Goal: Use online tool/utility: Utilize a website feature to perform a specific function

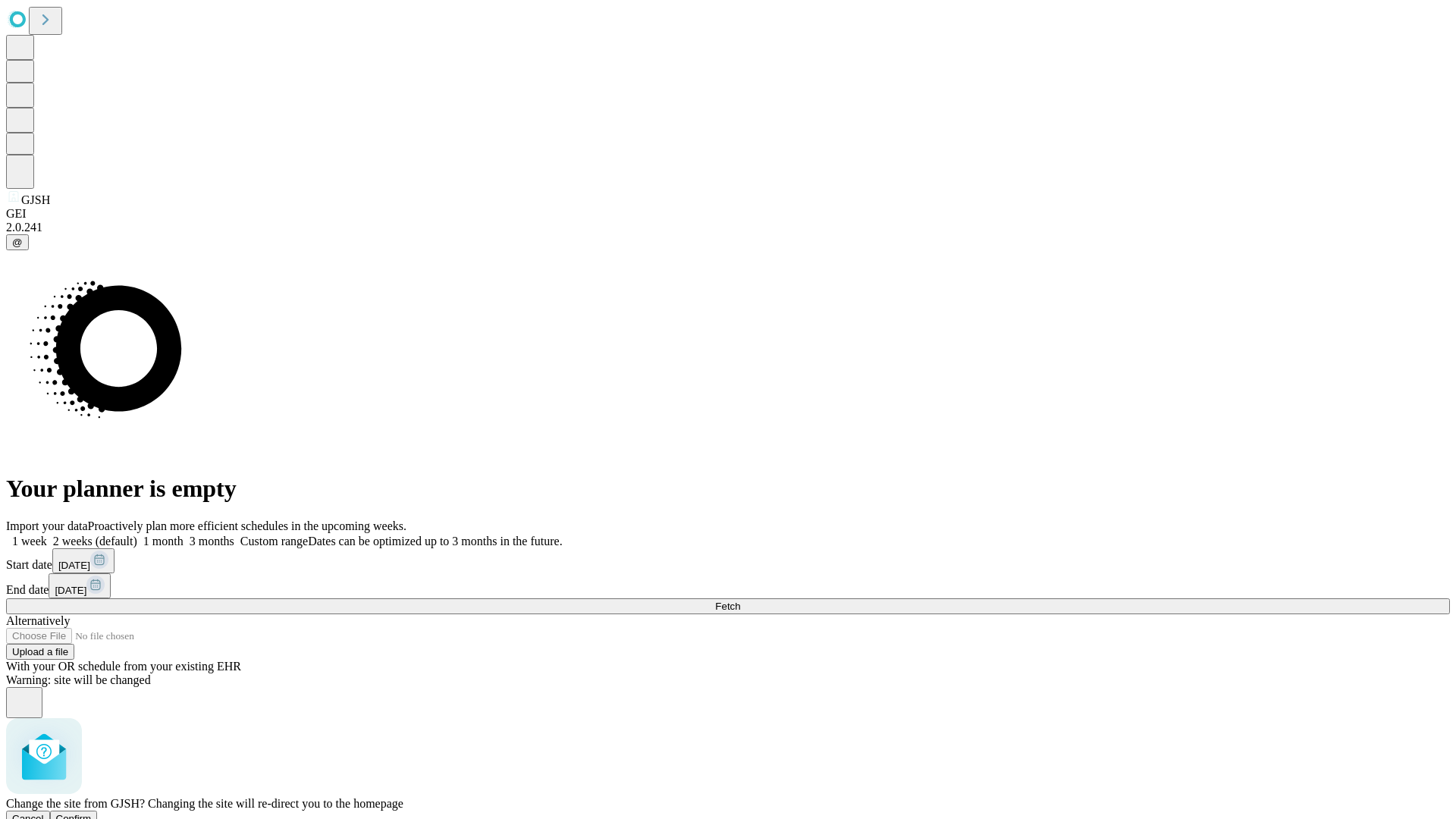
click at [92, 813] on span "Confirm" at bounding box center [73, 818] width 36 height 11
click at [184, 534] on label "1 month" at bounding box center [160, 540] width 47 height 13
click at [740, 600] on span "Fetch" at bounding box center [728, 606] width 25 height 11
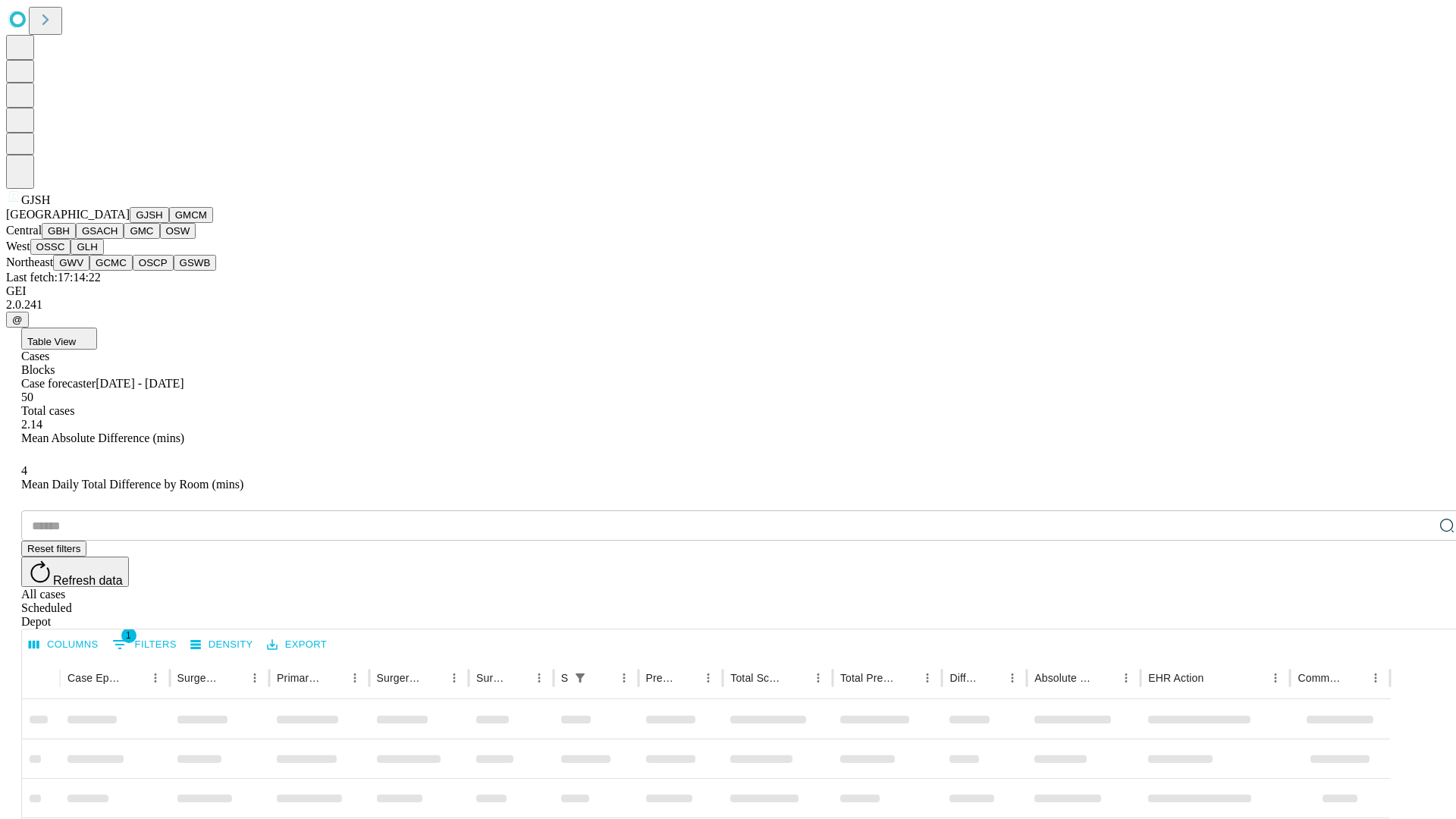
click at [169, 223] on button "GMCM" at bounding box center [191, 215] width 44 height 16
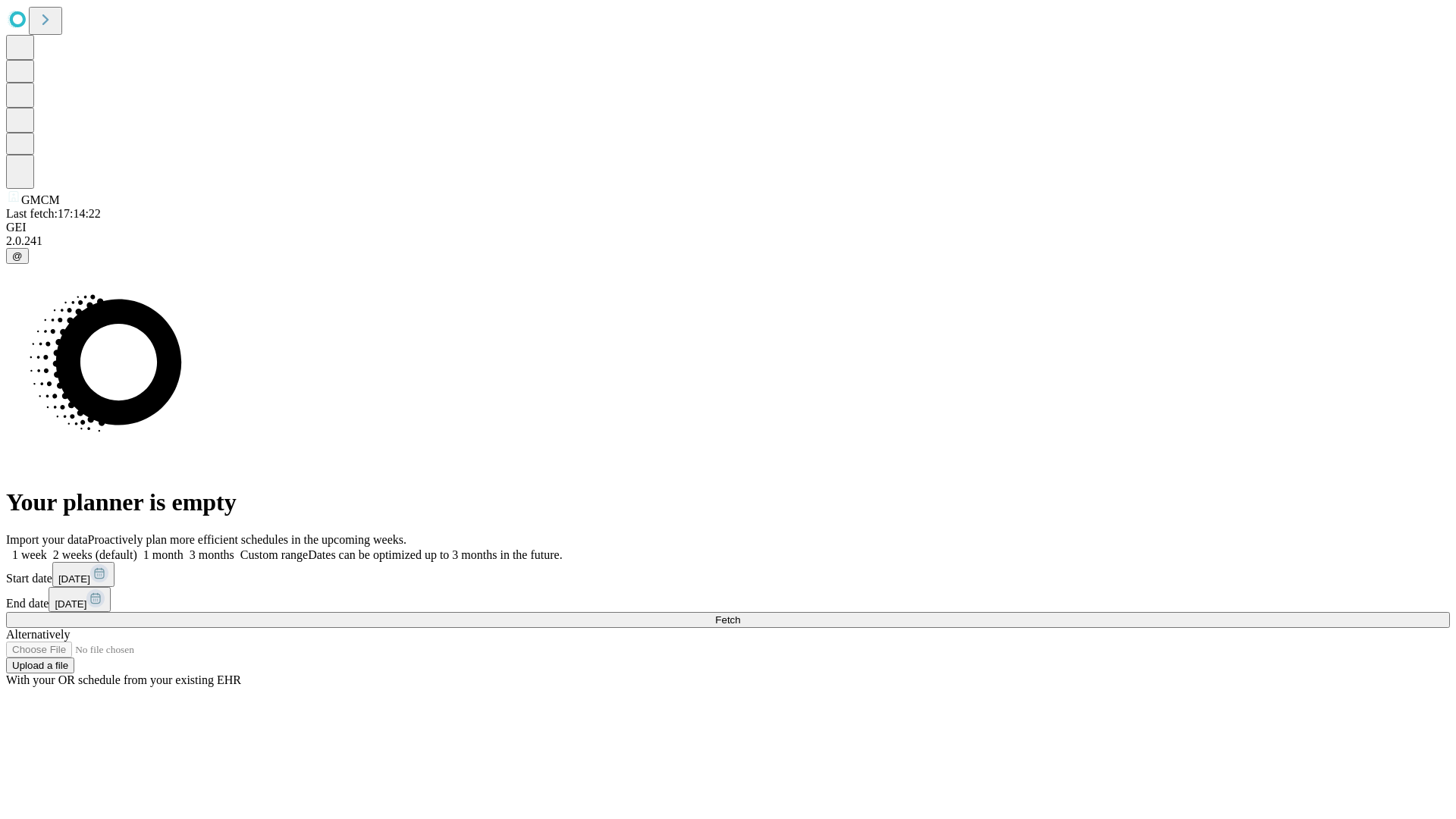
click at [184, 548] on label "1 month" at bounding box center [160, 555] width 47 height 13
click at [740, 614] on span "Fetch" at bounding box center [728, 619] width 25 height 11
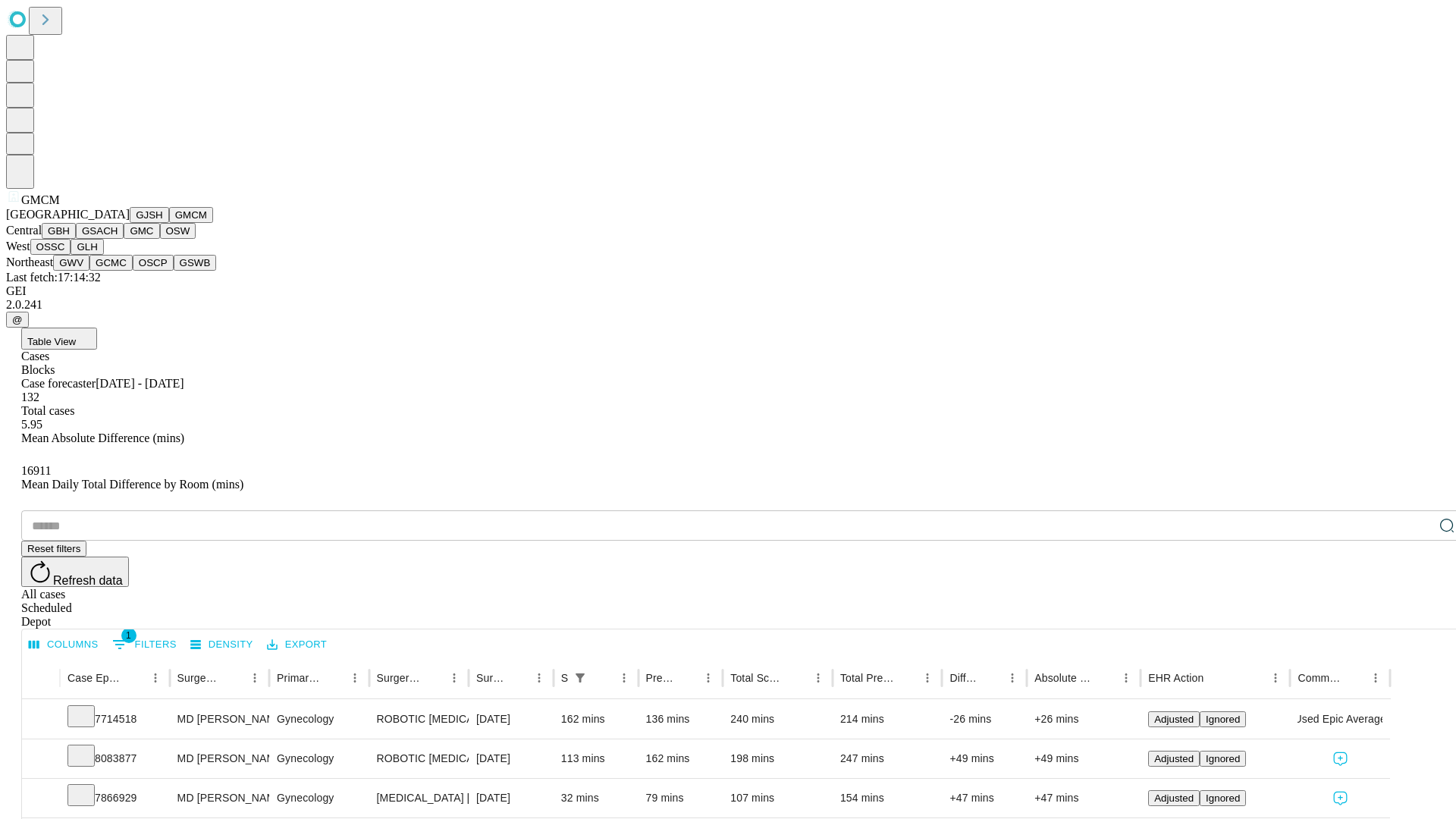
click at [76, 239] on button "GBH" at bounding box center [58, 230] width 34 height 16
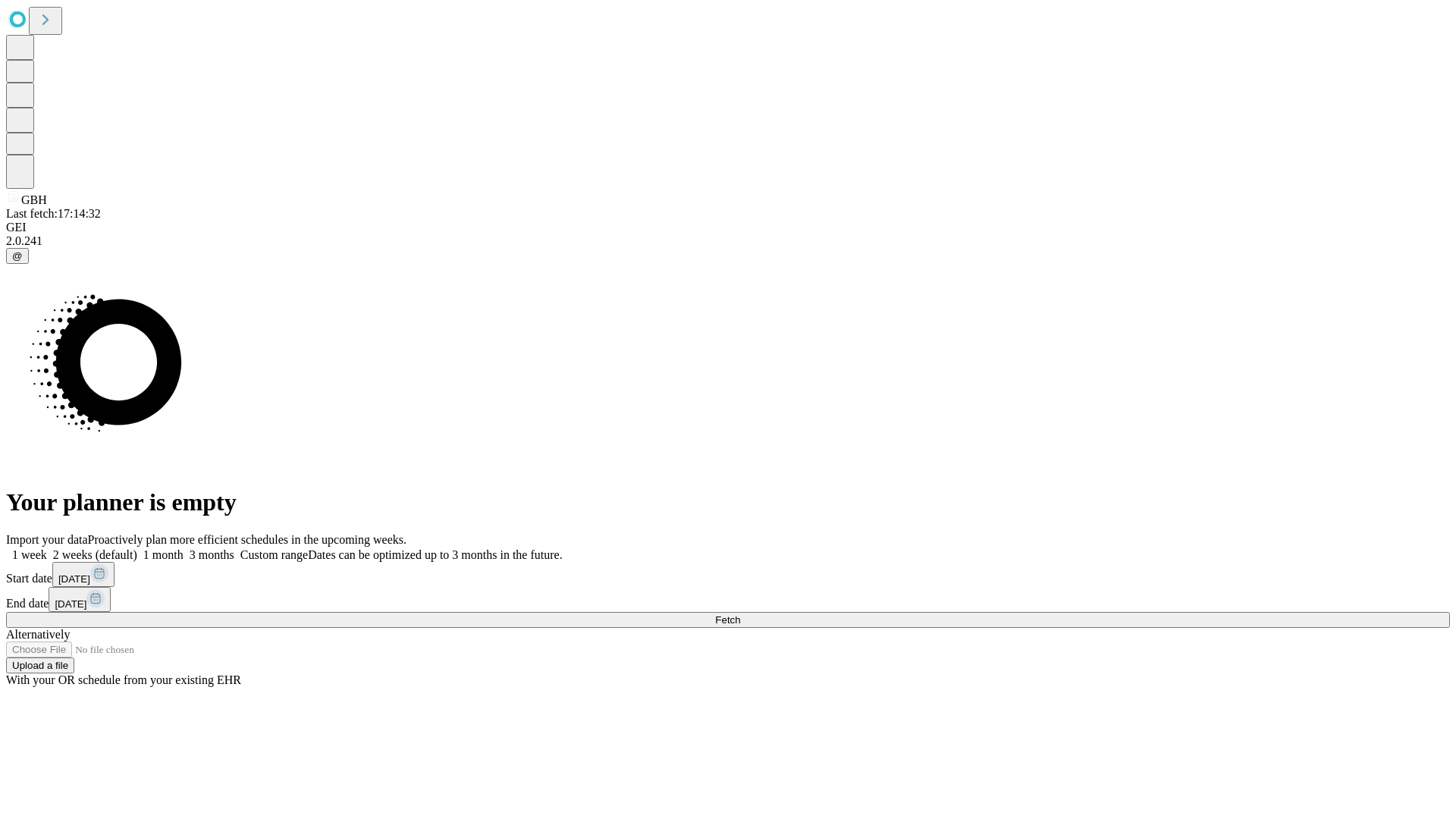
click at [184, 548] on label "1 month" at bounding box center [160, 555] width 47 height 13
click at [740, 614] on span "Fetch" at bounding box center [728, 619] width 25 height 11
click at [184, 548] on label "1 month" at bounding box center [160, 555] width 47 height 13
click at [740, 614] on span "Fetch" at bounding box center [728, 619] width 25 height 11
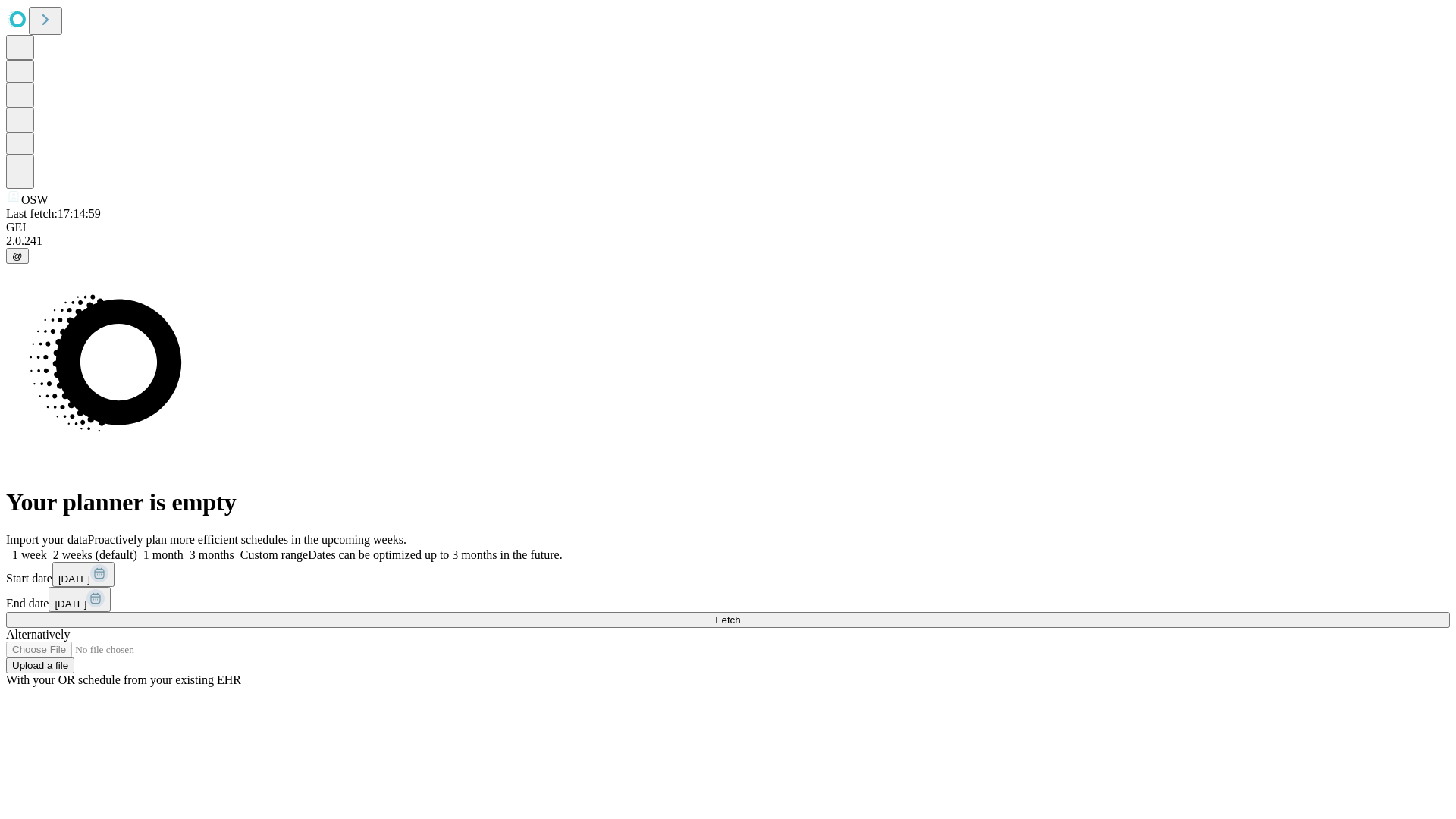
click at [184, 548] on label "1 month" at bounding box center [160, 555] width 47 height 13
click at [740, 614] on span "Fetch" at bounding box center [728, 619] width 25 height 11
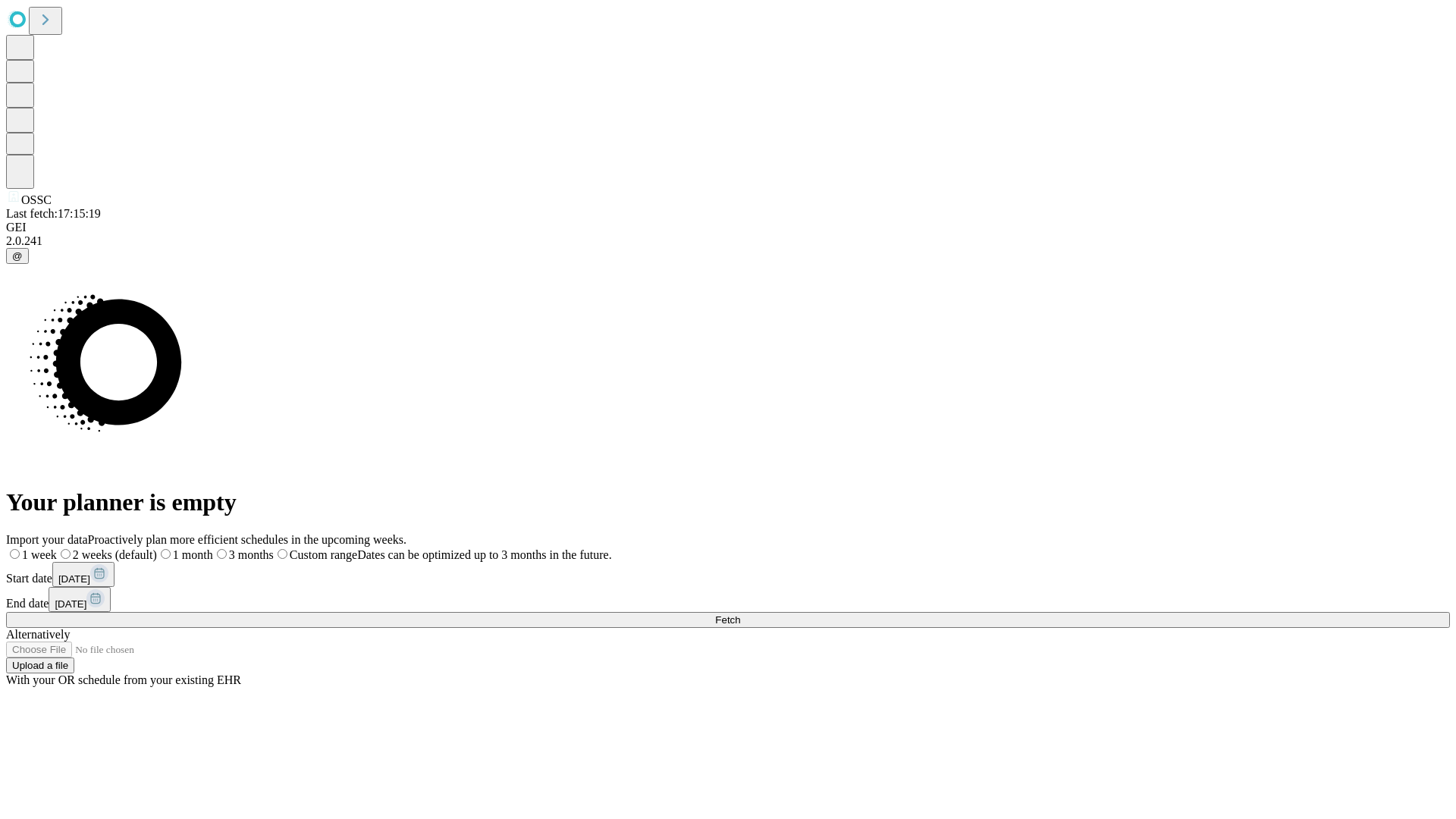
click at [213, 548] on label "1 month" at bounding box center [185, 555] width 56 height 13
click at [740, 614] on span "Fetch" at bounding box center [728, 619] width 25 height 11
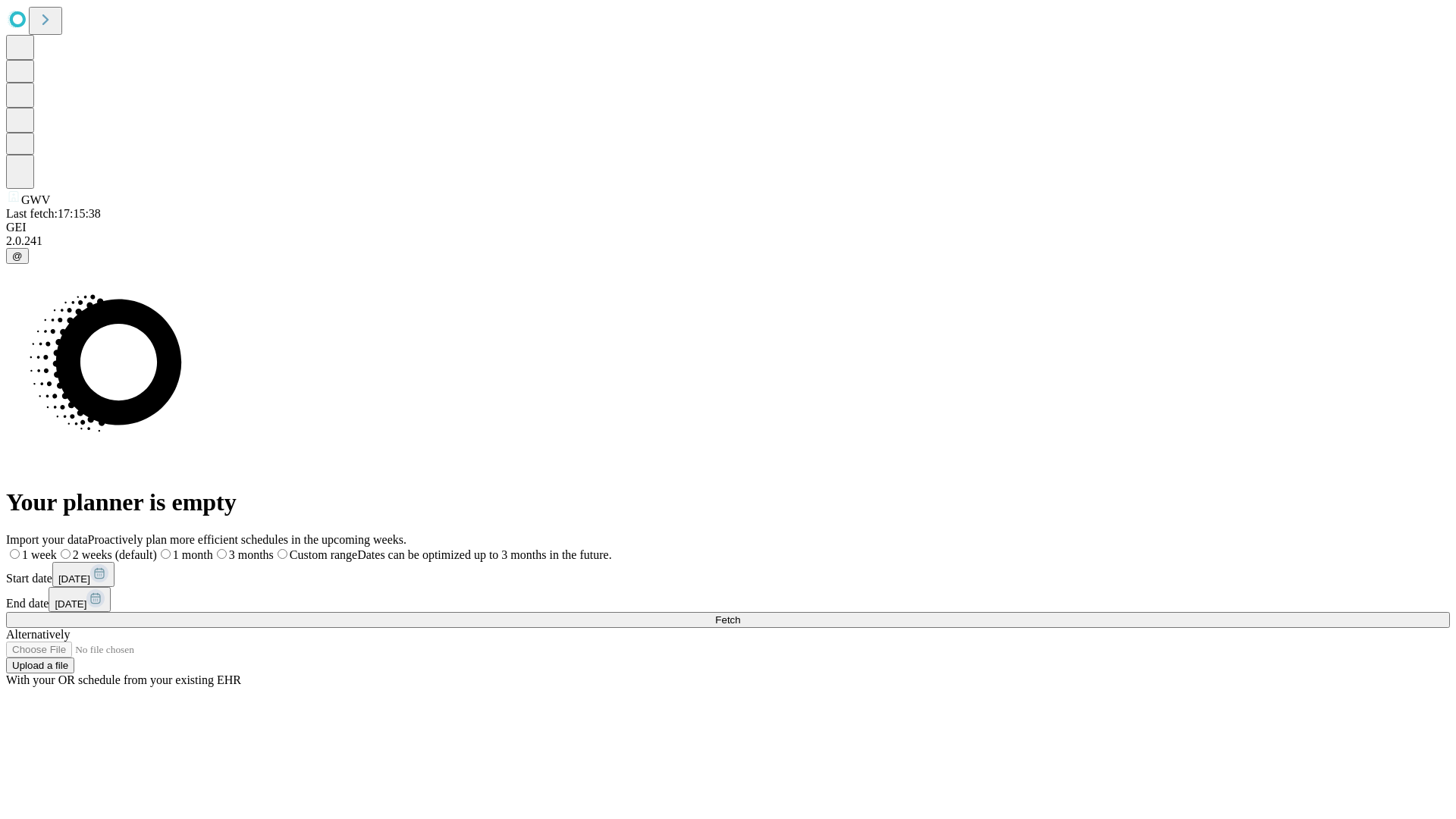
click at [740, 614] on span "Fetch" at bounding box center [728, 619] width 25 height 11
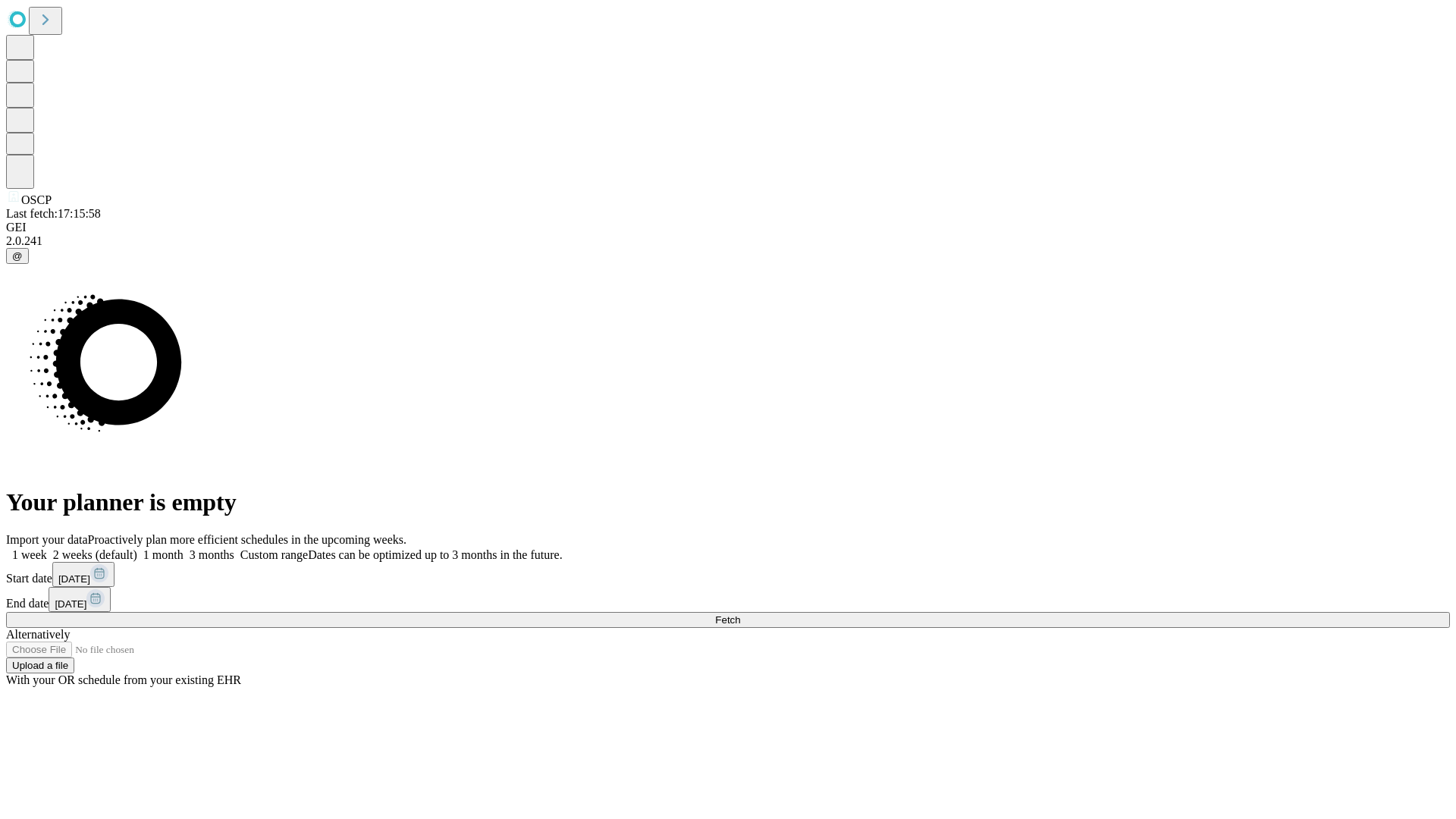
click at [184, 548] on label "1 month" at bounding box center [160, 555] width 47 height 13
click at [740, 614] on span "Fetch" at bounding box center [728, 619] width 25 height 11
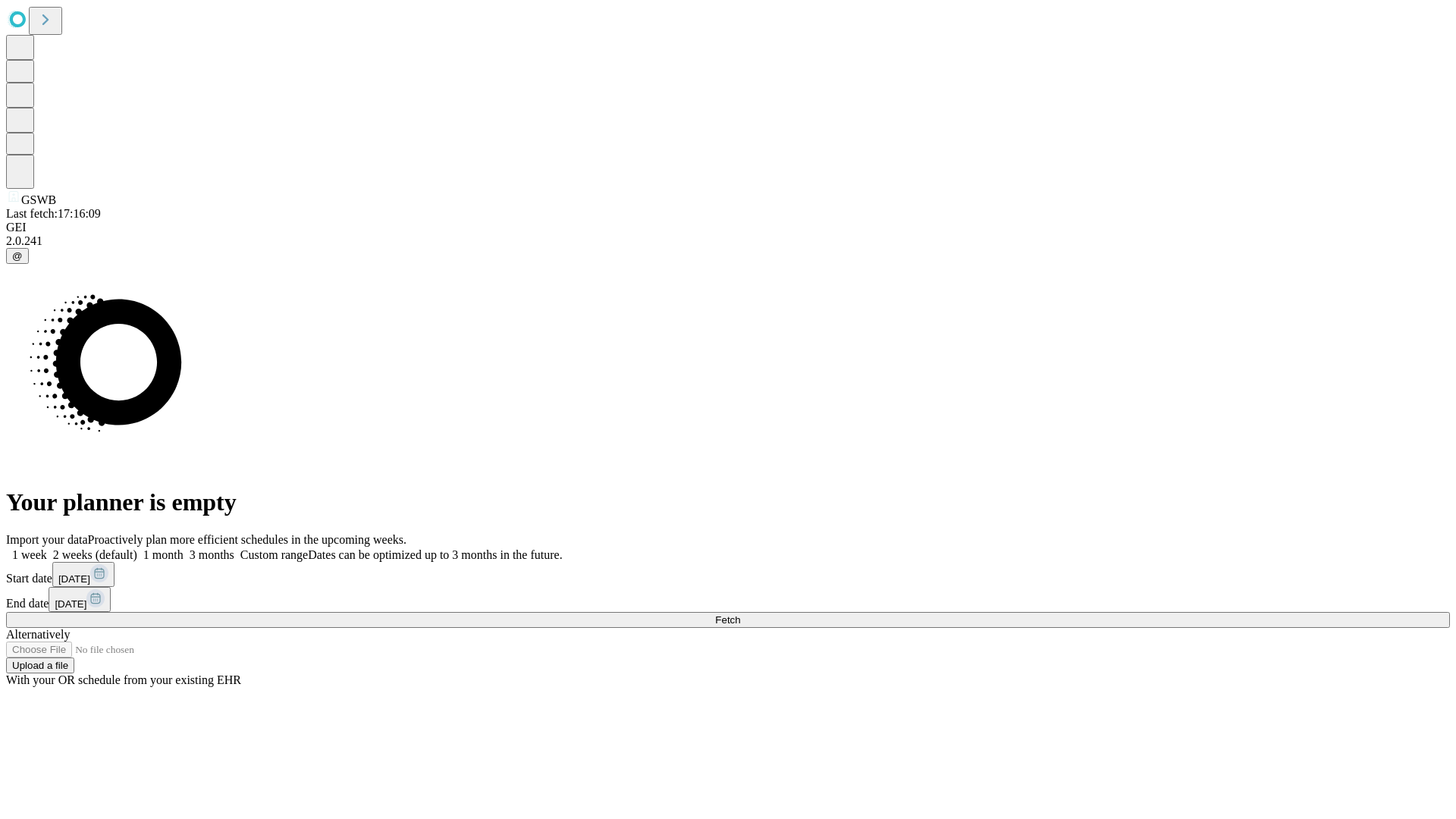
click at [184, 548] on label "1 month" at bounding box center [160, 555] width 47 height 13
click at [740, 614] on span "Fetch" at bounding box center [728, 619] width 25 height 11
